Goal: Information Seeking & Learning: Learn about a topic

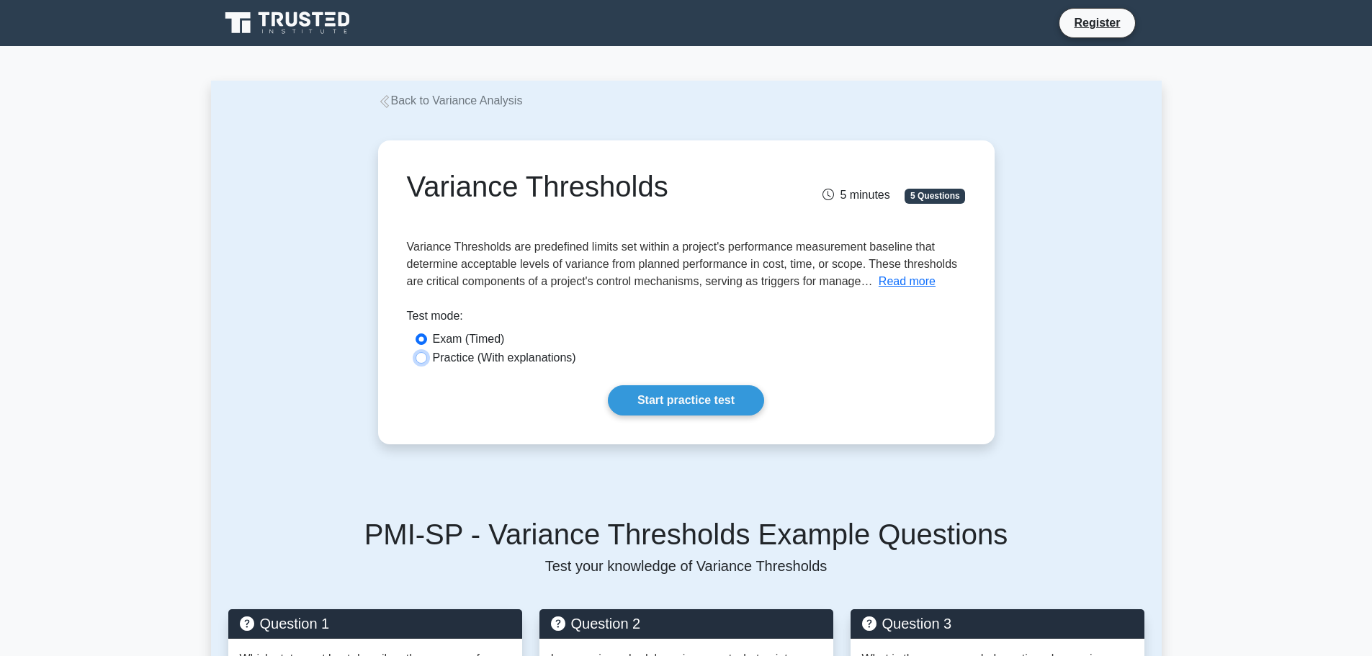
click at [418, 364] on input "Practice (With explanations)" at bounding box center [421, 358] width 12 height 12
radio input "true"
click at [614, 403] on link "Start practice test" at bounding box center [686, 400] width 156 height 30
